Goal: Transaction & Acquisition: Register for event/course

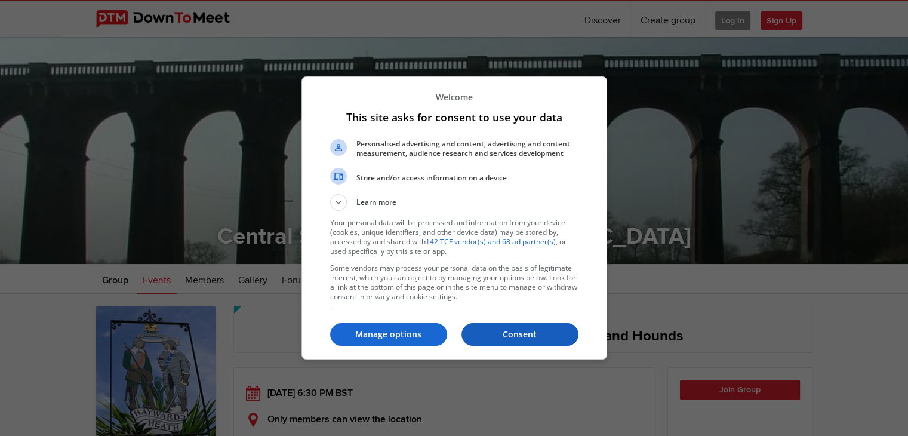
click at [515, 333] on p "Consent" at bounding box center [520, 334] width 117 height 12
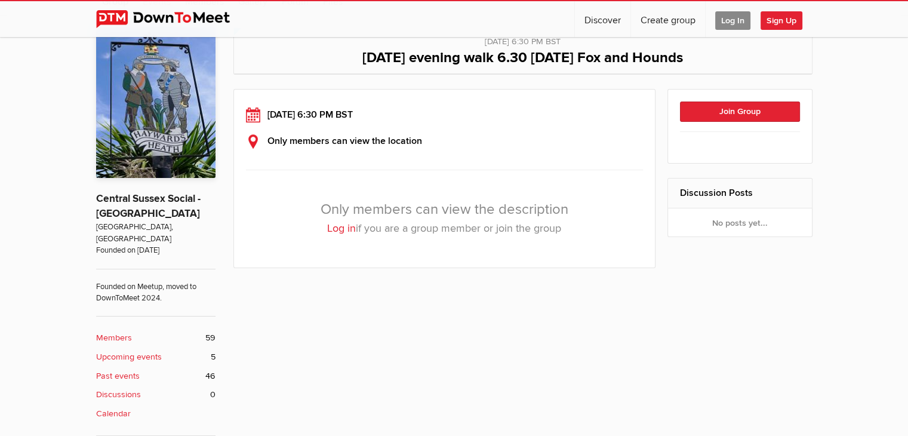
scroll to position [299, 0]
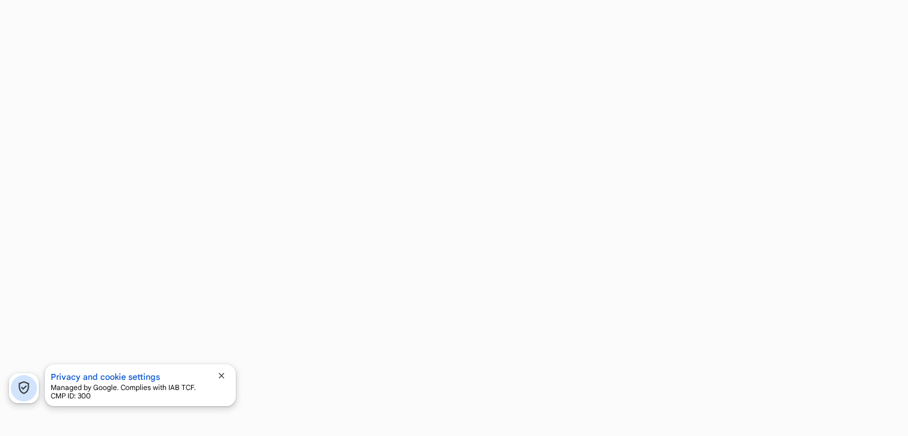
click at [222, 373] on span "close" at bounding box center [222, 376] width 10 height 10
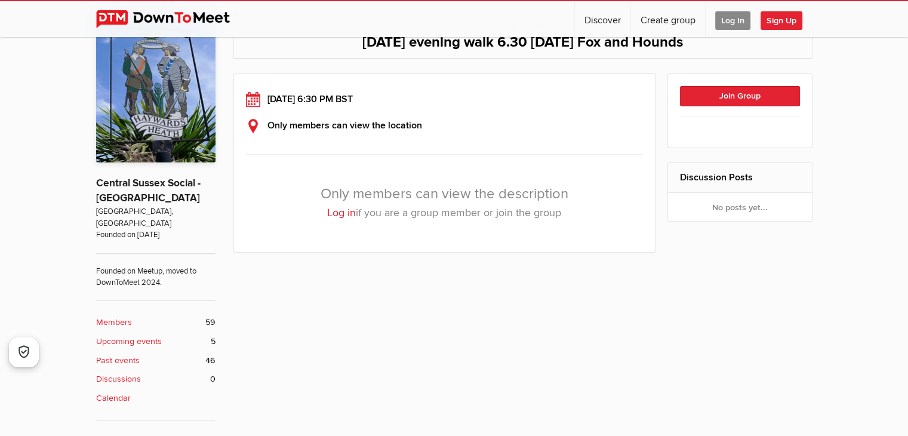
scroll to position [299, 0]
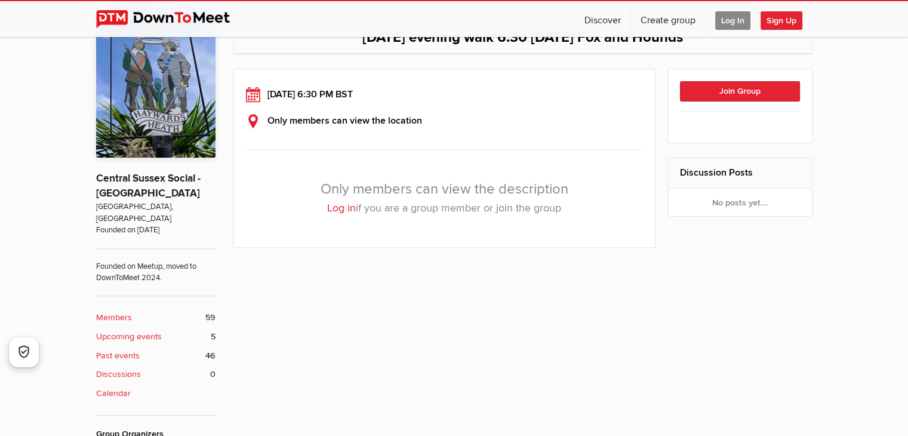
click at [736, 20] on span "Log In" at bounding box center [732, 20] width 35 height 19
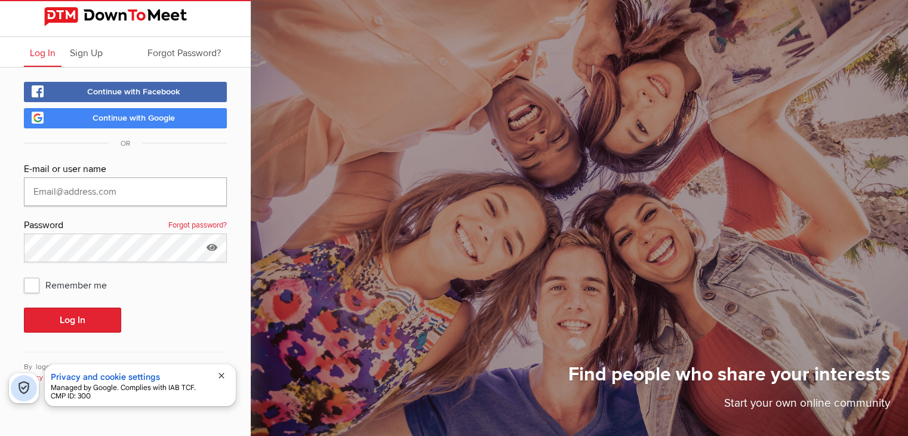
click at [54, 186] on input "text" at bounding box center [125, 191] width 203 height 29
type input "[EMAIL_ADDRESS][DOMAIN_NAME]"
click at [213, 244] on icon at bounding box center [212, 247] width 18 height 27
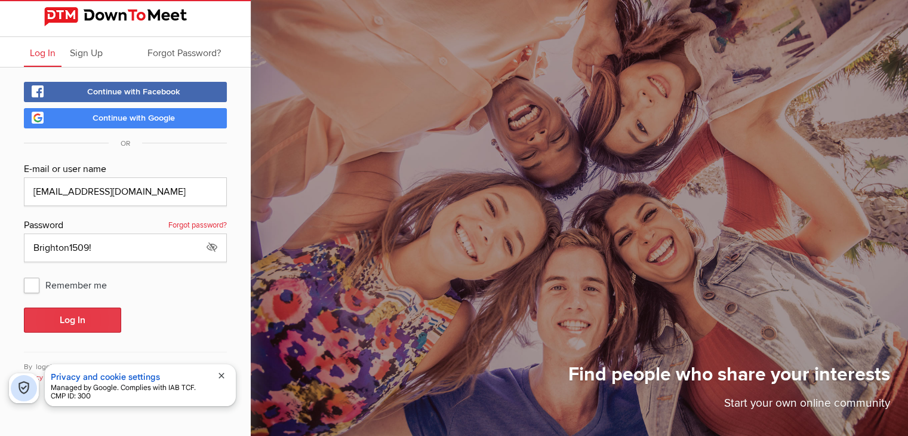
click at [71, 321] on button "Log In" at bounding box center [72, 320] width 97 height 25
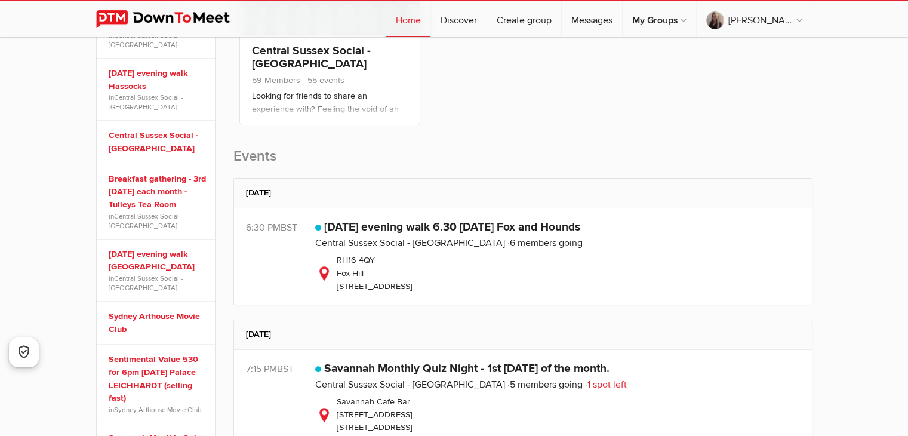
scroll to position [299, 0]
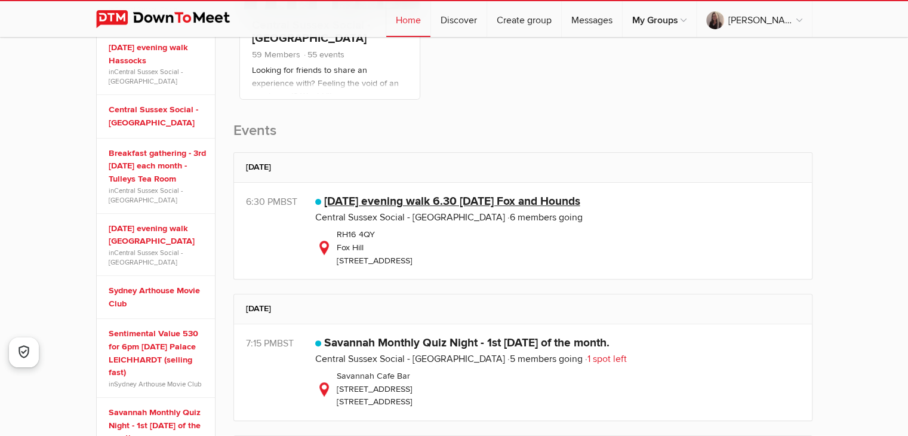
click at [360, 201] on link "[DATE] evening walk 6.30 [DATE] Fox and Hounds" at bounding box center [452, 201] width 256 height 14
